Goal: Information Seeking & Learning: Learn about a topic

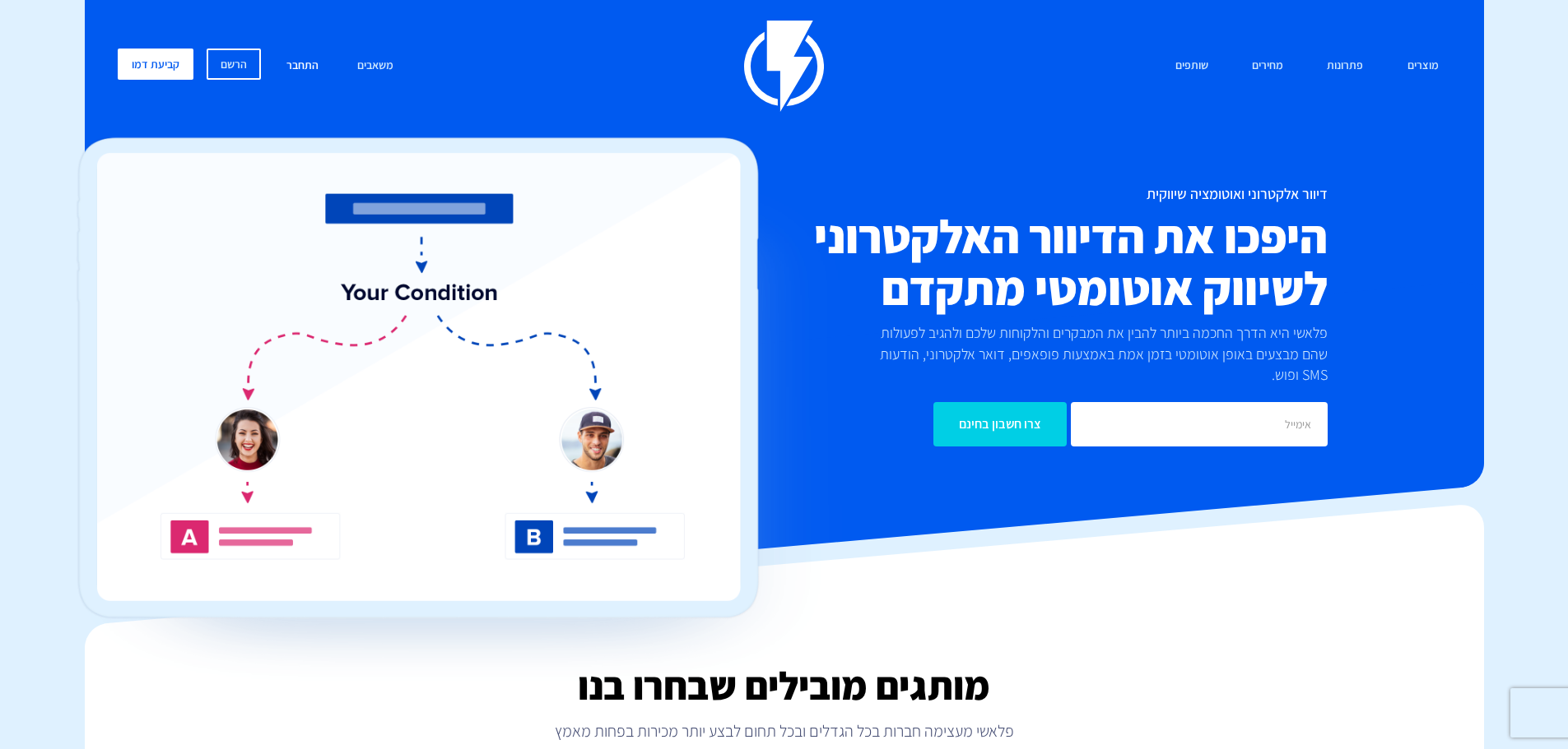
click at [300, 59] on link "התחבר" at bounding box center [302, 66] width 57 height 35
